Goal: Task Accomplishment & Management: Use online tool/utility

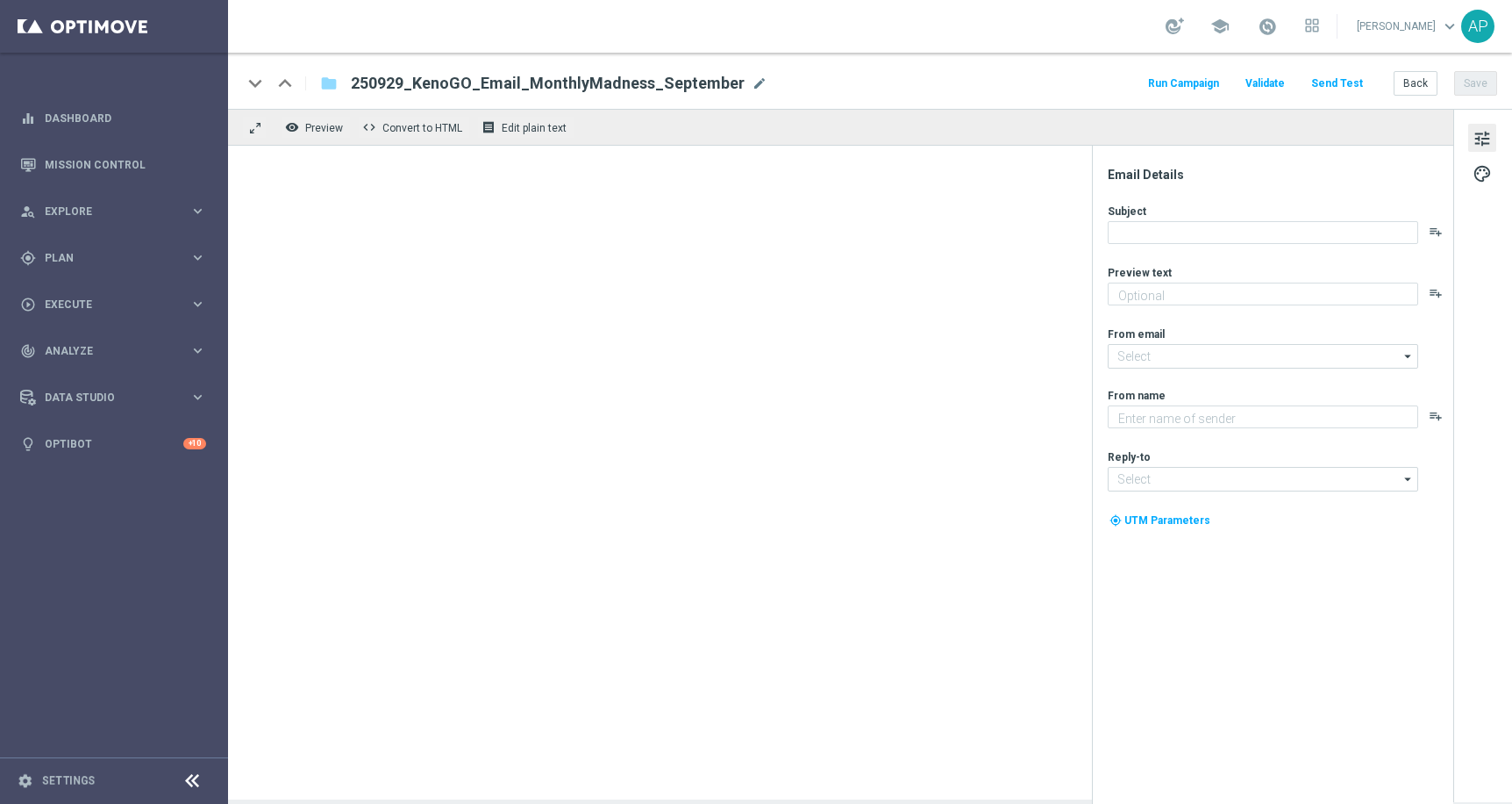
type textarea "Hurry, the clock is ticking!"
type input "[EMAIL_ADDRESS][DOMAIN_NAME]"
type textarea "KenoGO"
type input "[EMAIL_ADDRESS][DOMAIN_NAME]"
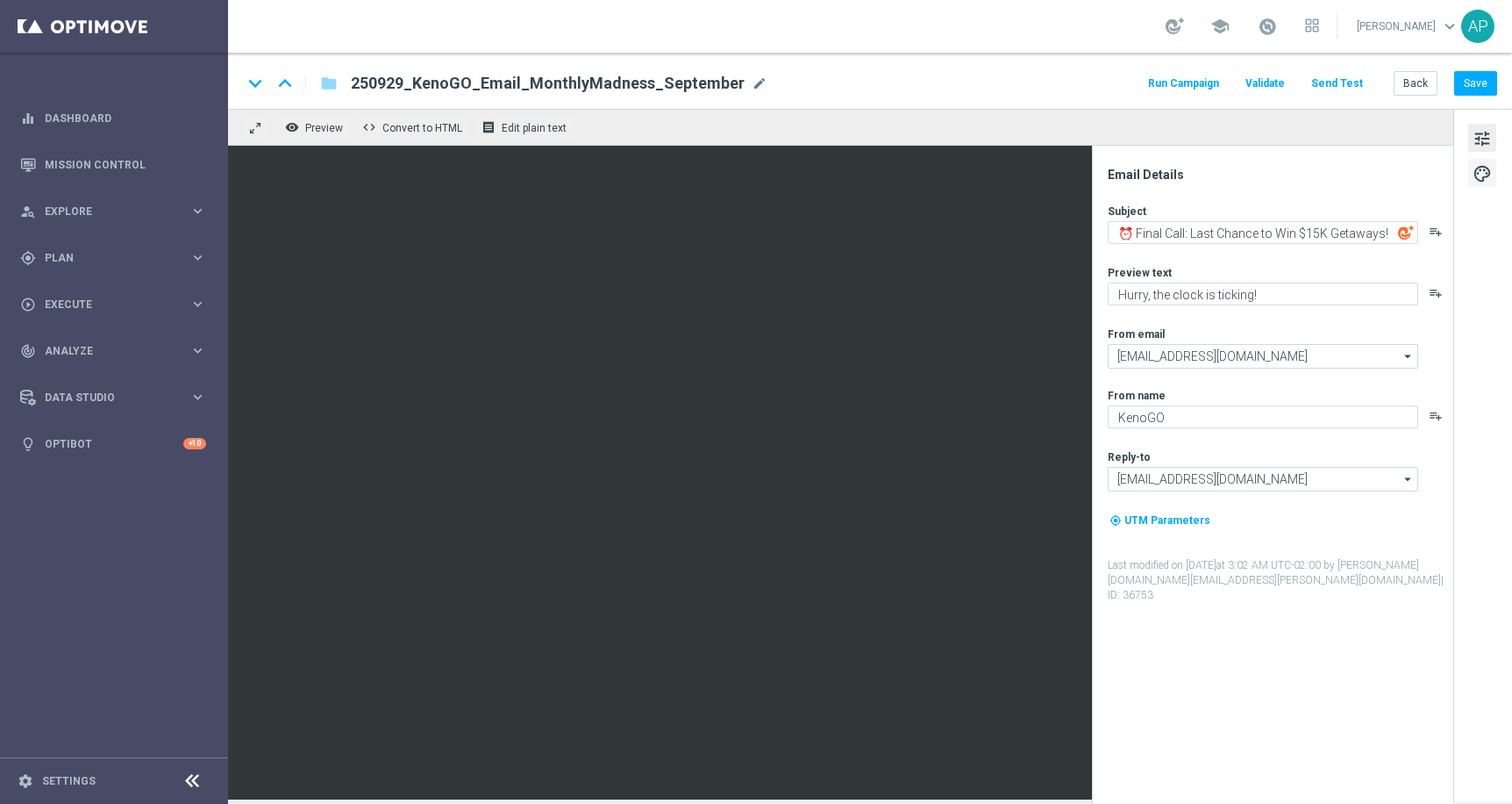
click at [1479, 168] on span "palette" at bounding box center [1481, 173] width 19 height 23
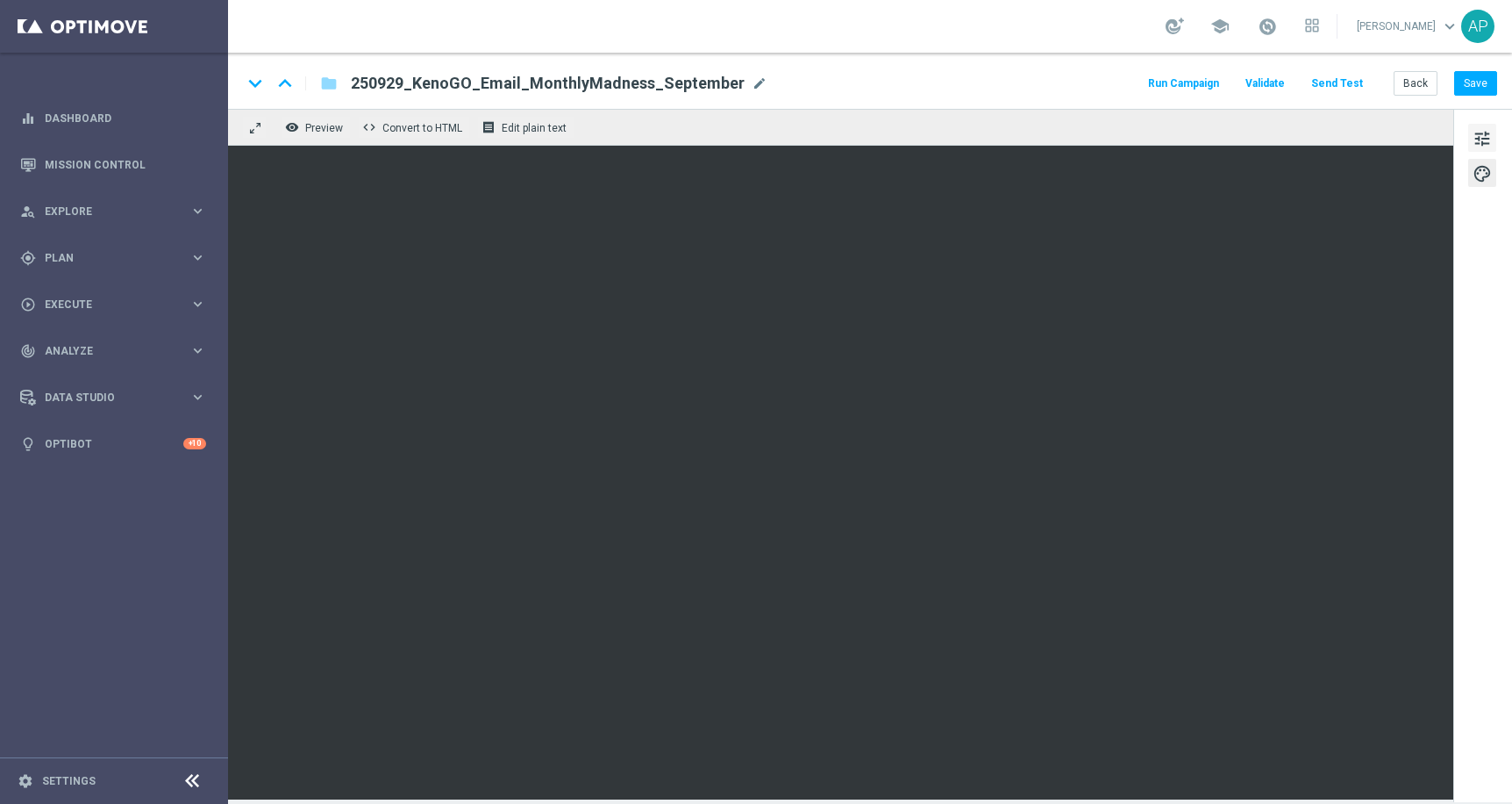
click at [1481, 134] on span "tune" at bounding box center [1481, 138] width 19 height 23
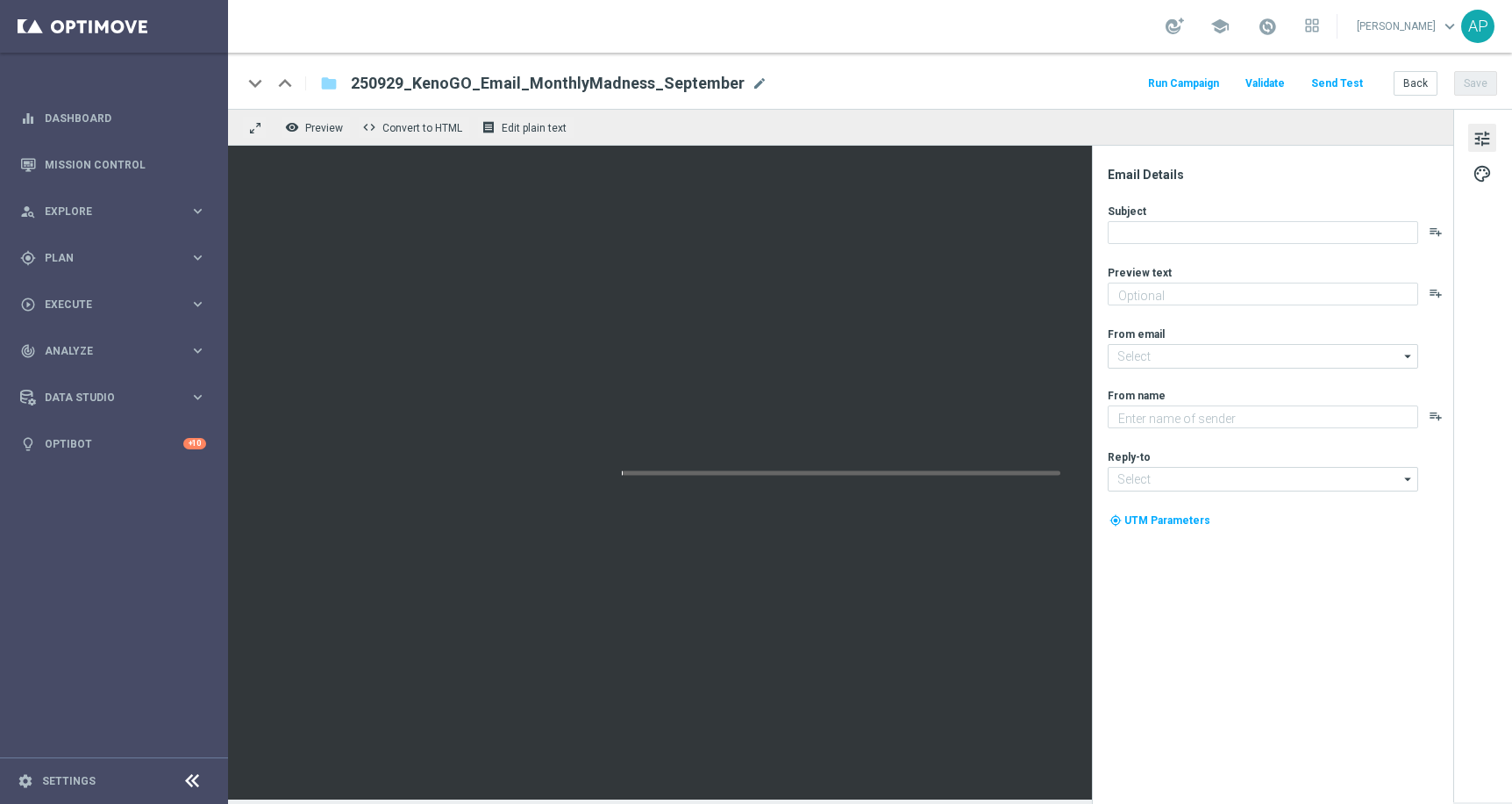
type textarea "Hurry, the clock is ticking!"
type input "[EMAIL_ADDRESS][DOMAIN_NAME]"
type textarea "KenoGO"
type input "[EMAIL_ADDRESS][DOMAIN_NAME]"
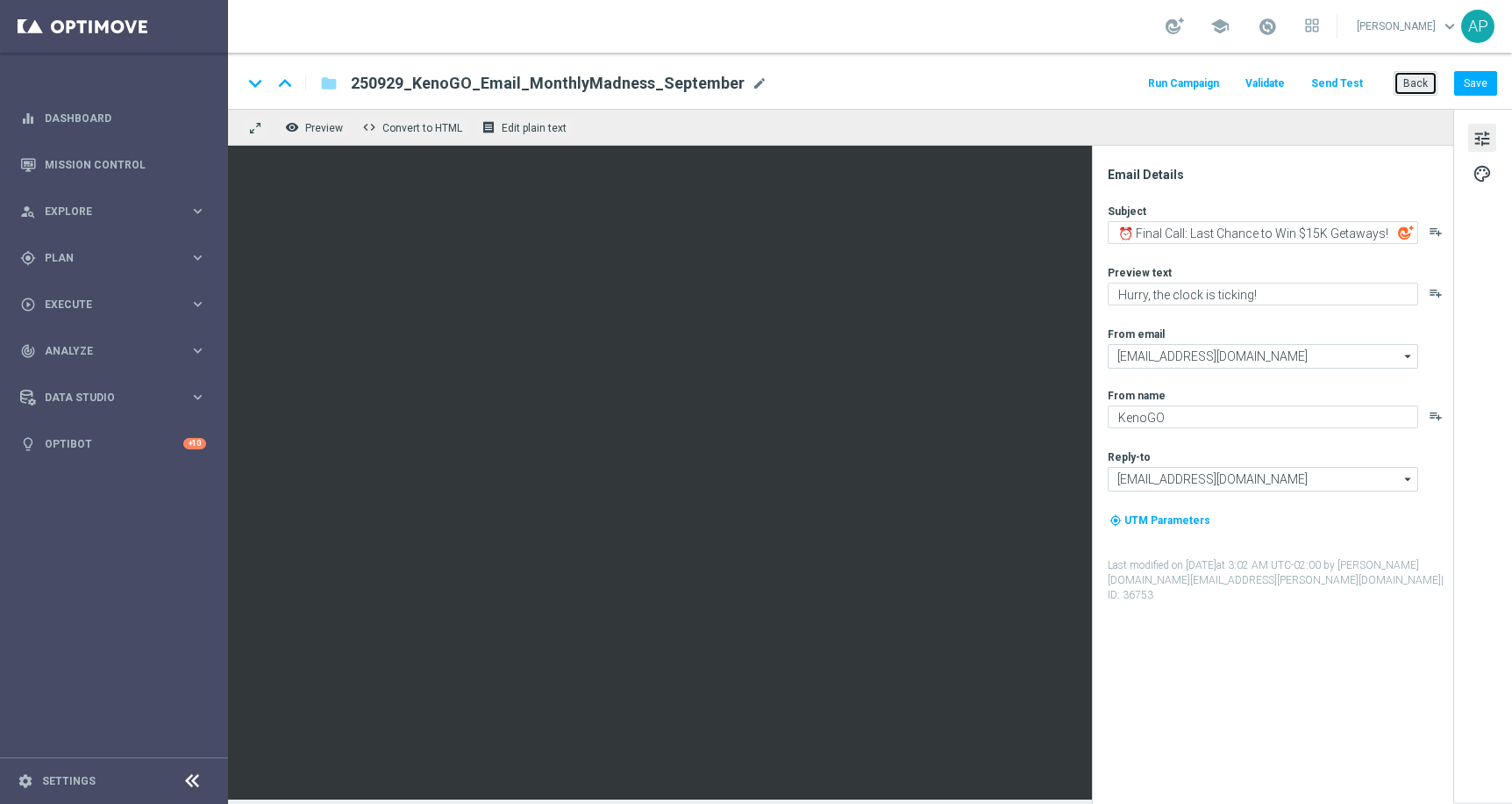
click at [1420, 83] on button "Back" at bounding box center [1416, 83] width 44 height 25
